Goal: Transaction & Acquisition: Purchase product/service

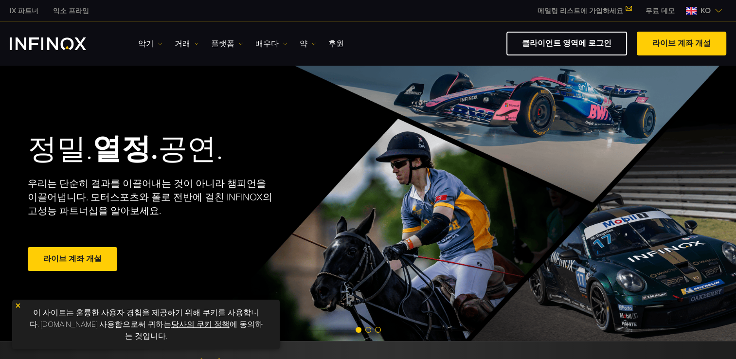
click at [90, 260] on font "라이브 계좌 개설" at bounding box center [72, 259] width 58 height 10
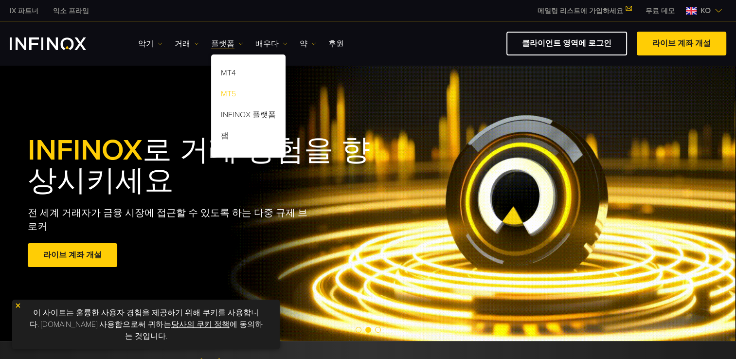
click at [233, 92] on link "MT5" at bounding box center [248, 95] width 74 height 21
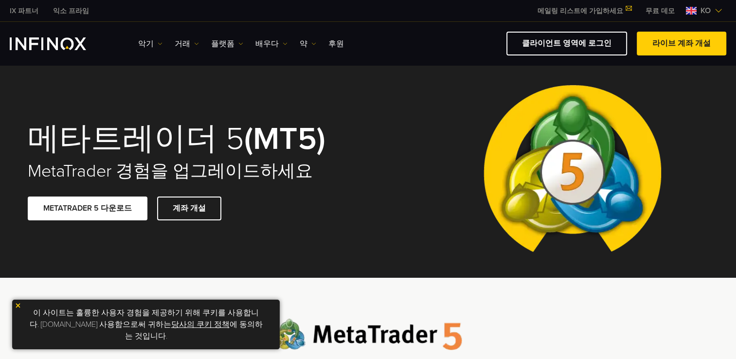
click at [79, 46] on img "INFINOX 로고" at bounding box center [48, 43] width 76 height 13
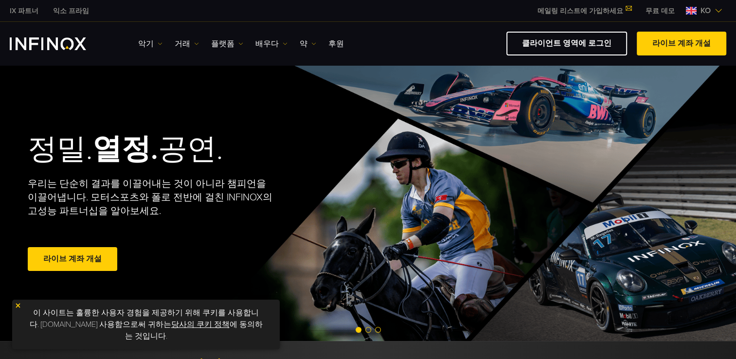
click at [307, 15] on div "IX 파트너 익소 프라임 메일링 리스트에 가입하세요 Never Miss a Trading Opportunity with IX Daily. Jo…" at bounding box center [368, 10] width 716 height 21
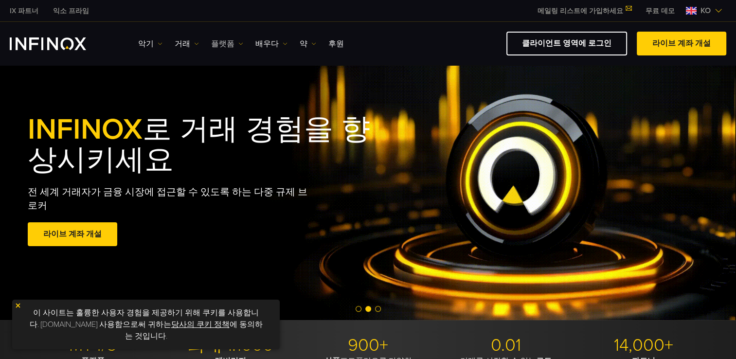
click at [232, 42] on link "플랫폼" at bounding box center [227, 44] width 32 height 12
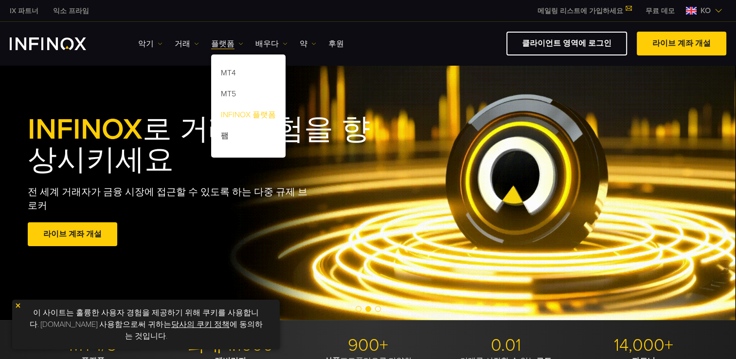
click at [243, 112] on link "INFINOX 플랫폼" at bounding box center [248, 116] width 74 height 21
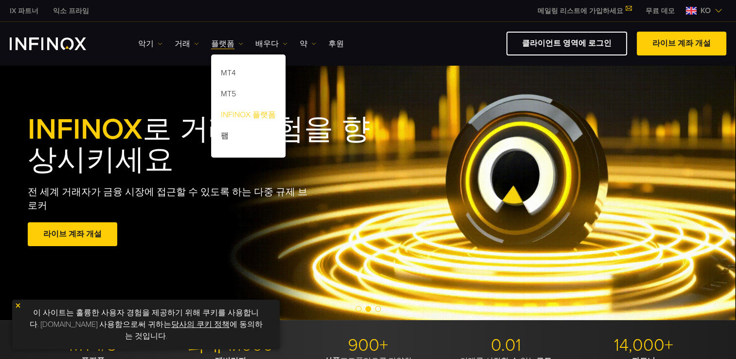
click at [255, 115] on link "INFINOX 플랫폼" at bounding box center [248, 116] width 74 height 21
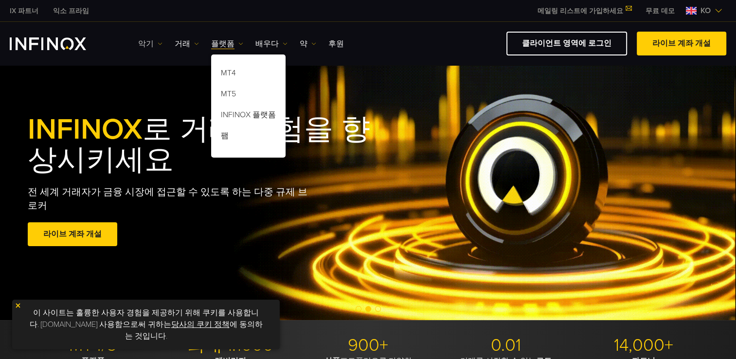
click at [151, 45] on font "악기" at bounding box center [146, 44] width 16 height 12
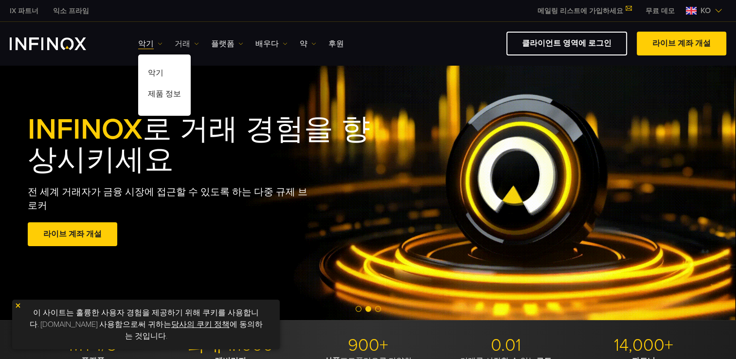
click at [173, 42] on ul "악기 악기 제품 정보 거래 Accounts Account funding Corporate Accounts DEMO" at bounding box center [241, 44] width 206 height 12
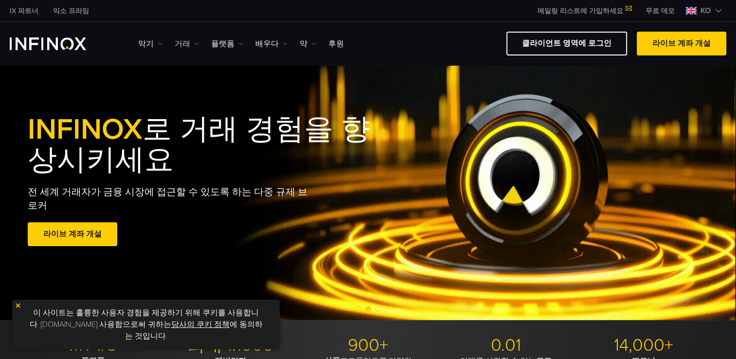
click at [180, 42] on font "거래" at bounding box center [183, 44] width 16 height 12
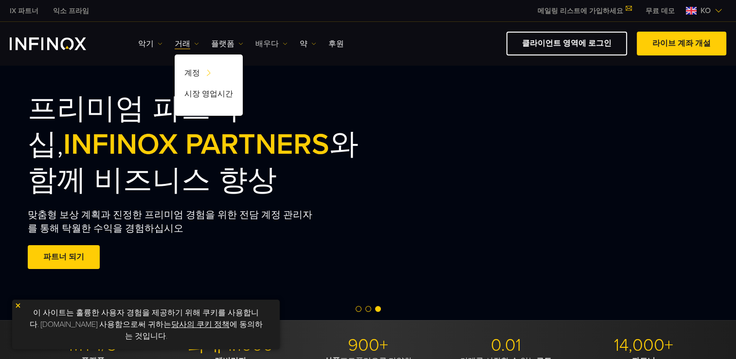
click at [267, 38] on font "배우다" at bounding box center [266, 44] width 23 height 12
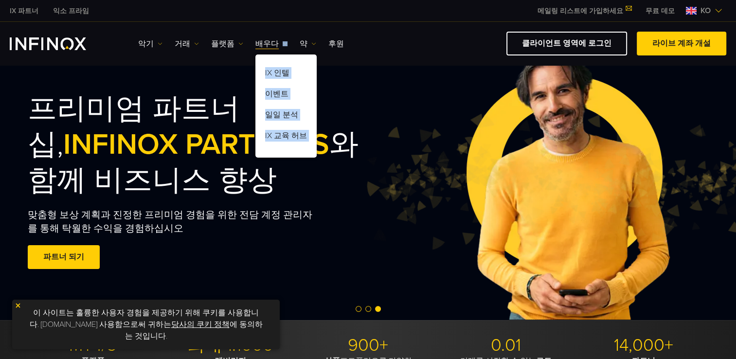
click at [286, 43] on ul "악기 악기 제품 정보 거래 계정 계좌 자금 조달 기업 계정 공동 계정 데모 팸" at bounding box center [241, 44] width 206 height 12
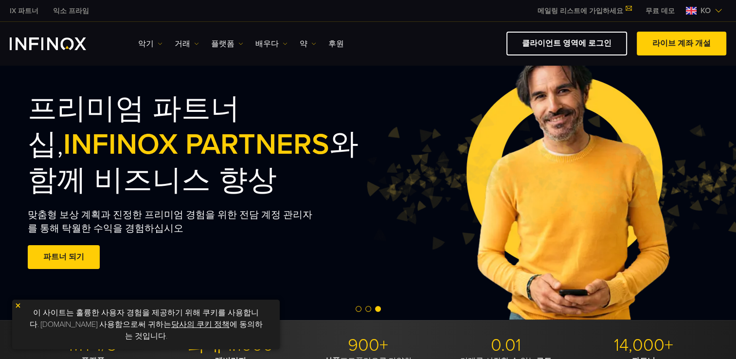
drag, startPoint x: 286, startPoint y: 43, endPoint x: 358, endPoint y: 30, distance: 72.2
click at [357, 30] on div "악기 악기 제품 정보 거래 계정 계좌 자금 조달 데모" at bounding box center [368, 43] width 736 height 43
click at [311, 44] on img at bounding box center [313, 43] width 5 height 5
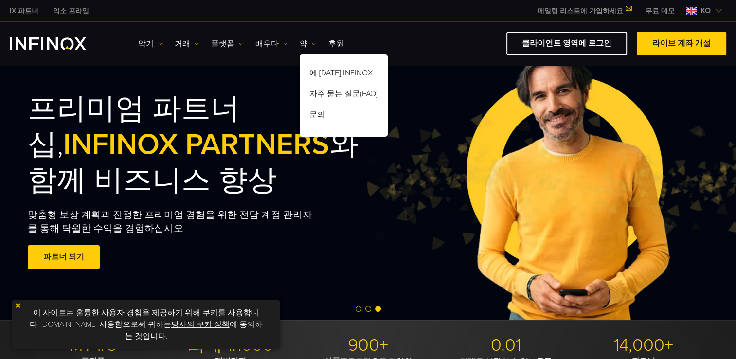
click at [715, 7] on img at bounding box center [719, 11] width 8 height 8
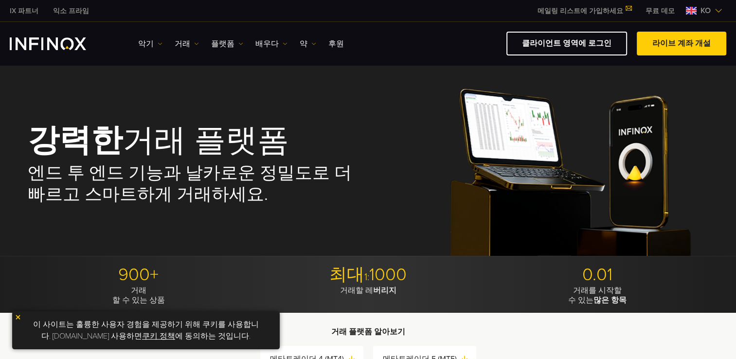
click at [34, 12] on link "IX 파트너" at bounding box center [23, 11] width 43 height 10
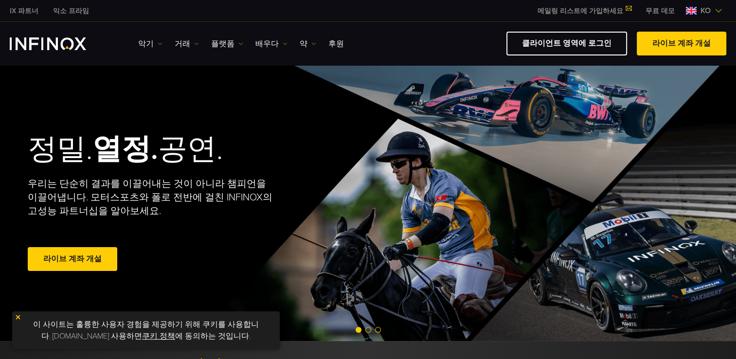
scroll to position [195, 0]
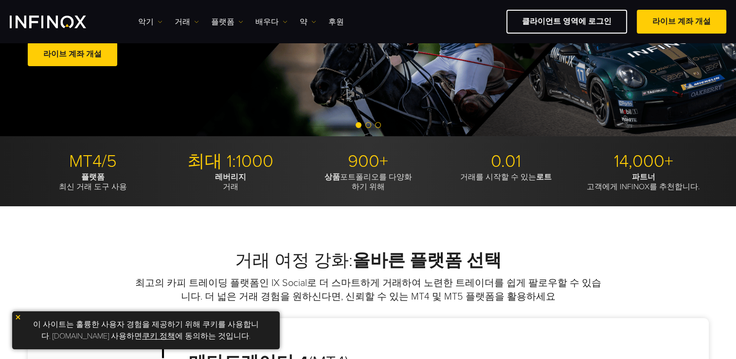
click at [372, 122] on div at bounding box center [368, 126] width 736 height 12
click at [371, 124] on div at bounding box center [368, 126] width 736 height 12
click at [362, 125] on div at bounding box center [368, 126] width 736 height 12
click at [367, 124] on span "슬라이드 2로 이동" at bounding box center [368, 125] width 6 height 6
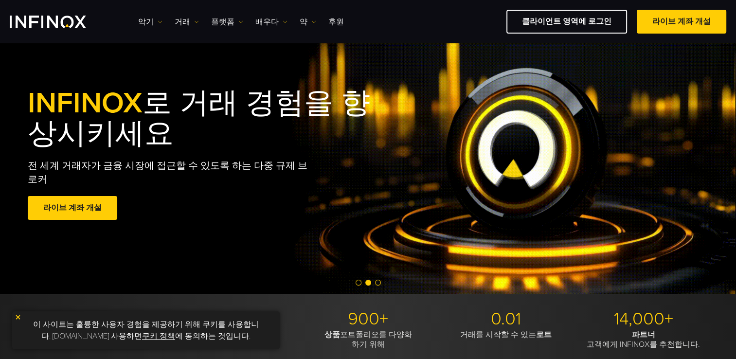
scroll to position [0, 0]
